Goal: Transaction & Acquisition: Purchase product/service

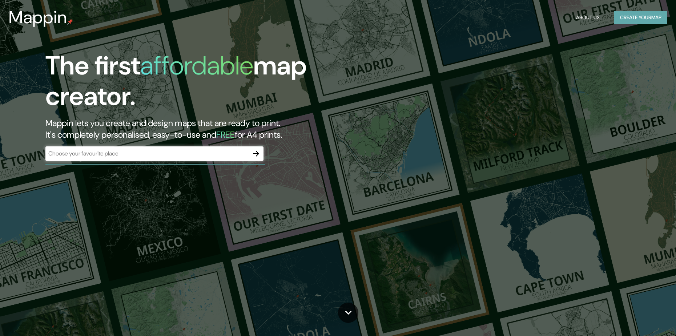
click at [639, 20] on button "Create your map" at bounding box center [640, 17] width 53 height 13
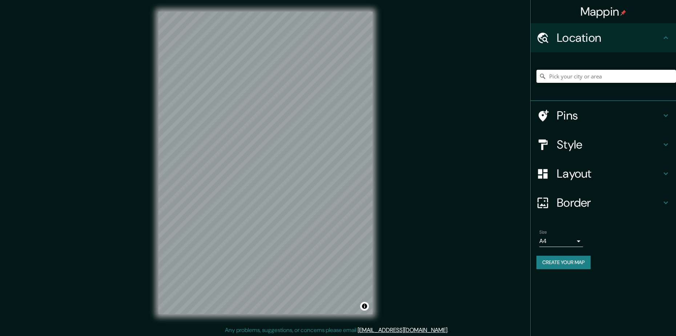
click at [580, 75] on input "Pick your city or area" at bounding box center [605, 76] width 139 height 13
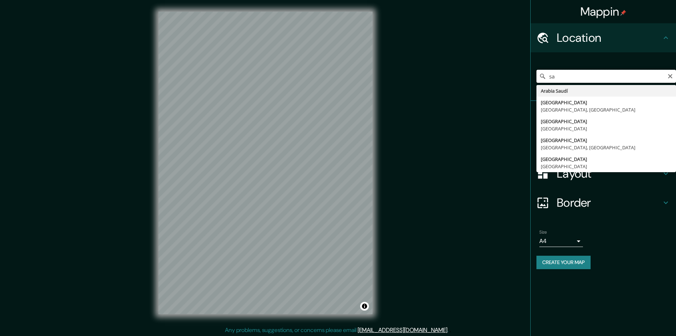
type input "s"
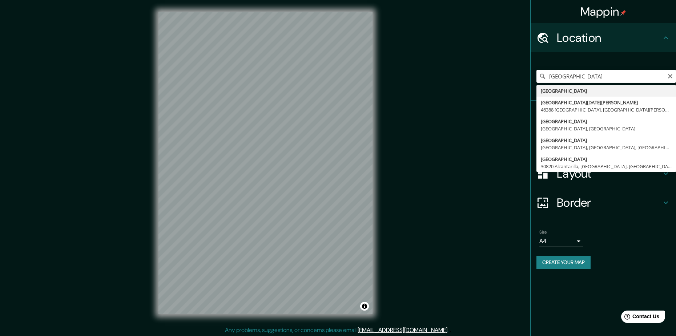
type input "[GEOGRAPHIC_DATA]"
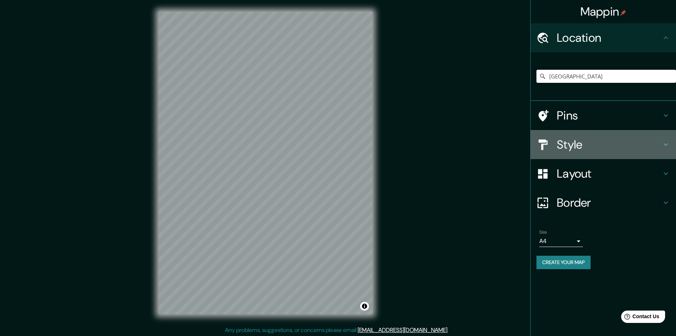
click at [577, 145] on h4 "Style" at bounding box center [608, 144] width 105 height 15
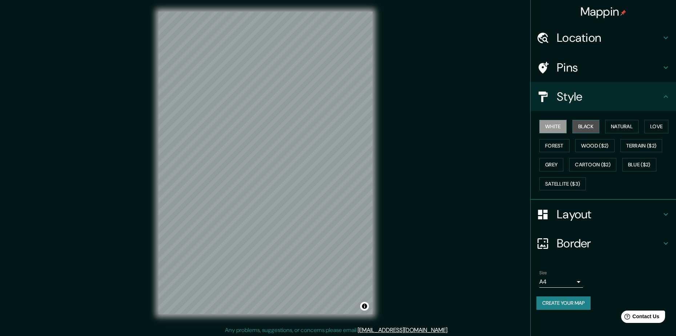
click at [586, 127] on button "Black" at bounding box center [585, 126] width 27 height 13
click at [568, 219] on h4 "Layout" at bounding box center [608, 214] width 105 height 15
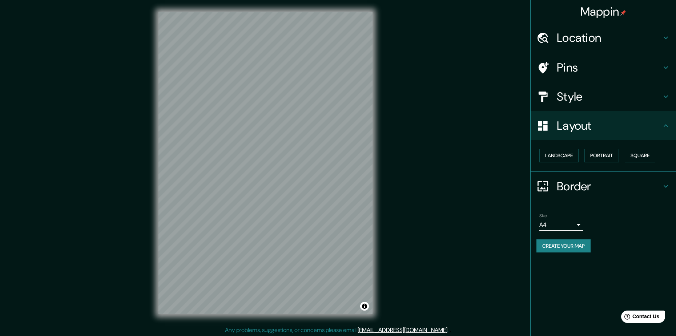
click at [578, 127] on h4 "Layout" at bounding box center [608, 125] width 105 height 15
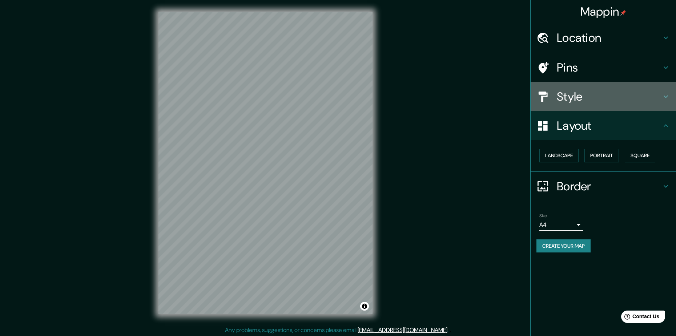
click at [586, 97] on h4 "Style" at bounding box center [608, 96] width 105 height 15
